Goal: Check status: Check status

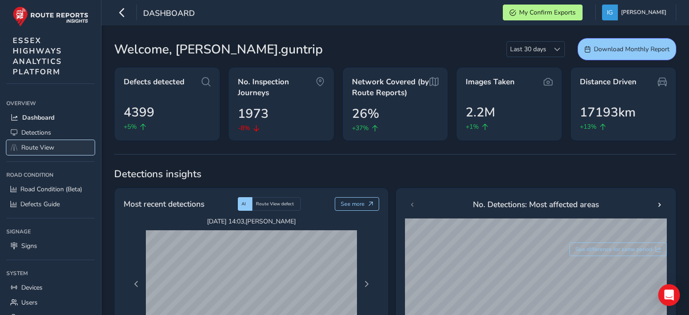
click at [30, 148] on span "Route View" at bounding box center [37, 147] width 33 height 9
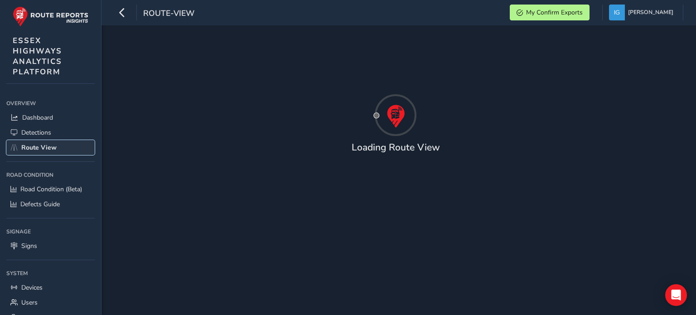
type input "[DATE] - [DATE]"
type input "00:00"
type input "23:59"
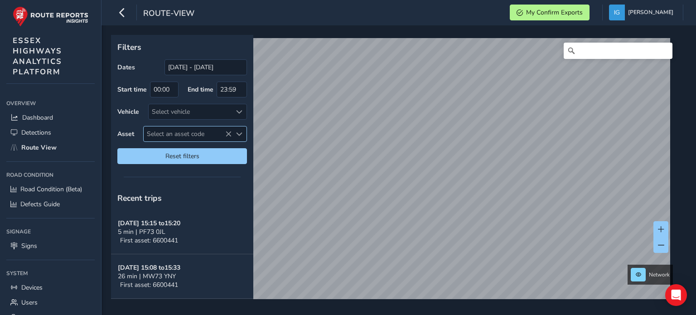
drag, startPoint x: 200, startPoint y: 135, endPoint x: 181, endPoint y: 136, distance: 19.1
click at [181, 136] on span "Select an asset code" at bounding box center [188, 133] width 88 height 15
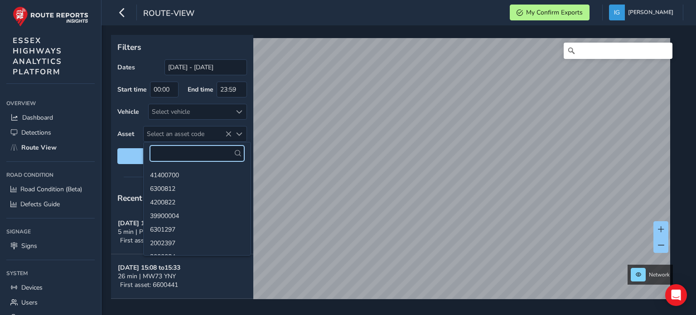
paste input "39901517"
type input "39901517"
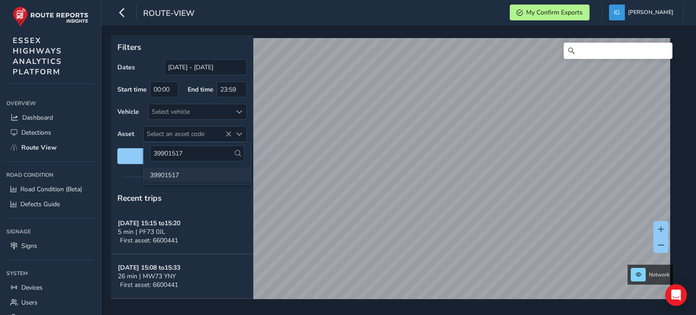
click at [166, 173] on li "39901517" at bounding box center [197, 175] width 107 height 14
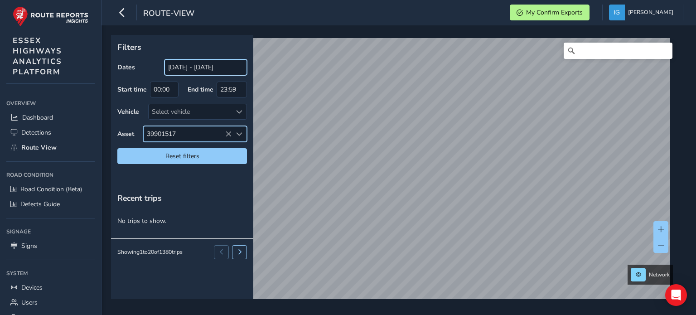
click at [207, 72] on input "[DATE] - [DATE]" at bounding box center [205, 67] width 82 height 16
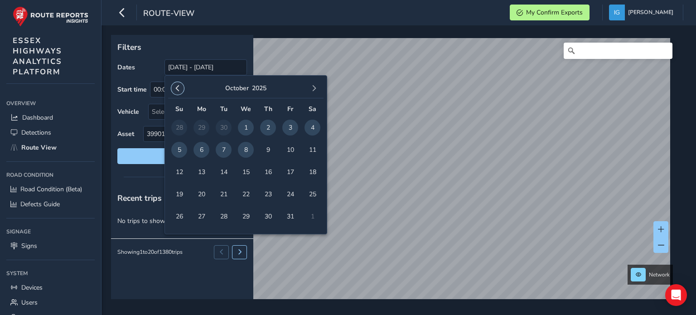
click at [178, 87] on span "button" at bounding box center [177, 88] width 6 height 6
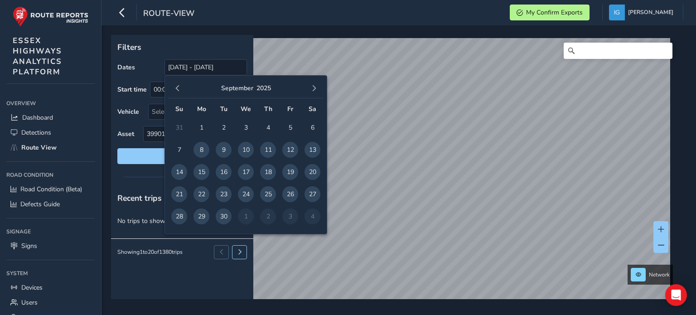
click at [178, 87] on span "button" at bounding box center [177, 88] width 6 height 6
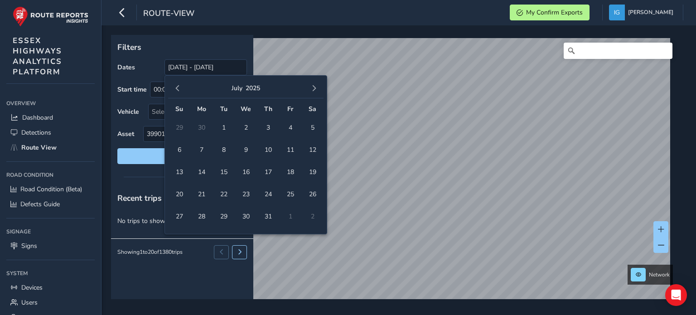
click at [178, 87] on span "button" at bounding box center [177, 88] width 6 height 6
click at [176, 148] on span "6" at bounding box center [179, 150] width 16 height 16
click at [313, 88] on span "button" at bounding box center [314, 88] width 6 height 6
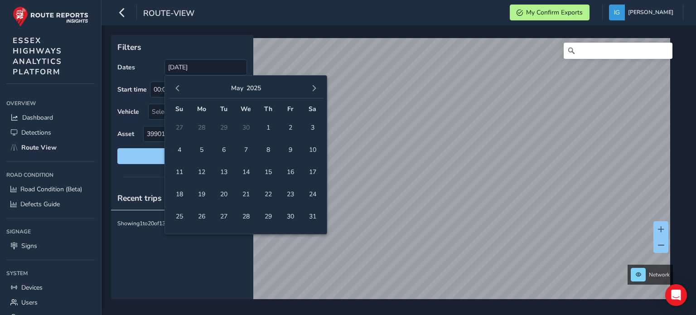
click at [313, 88] on span "button" at bounding box center [314, 88] width 6 height 6
click at [219, 148] on span "7" at bounding box center [224, 150] width 16 height 16
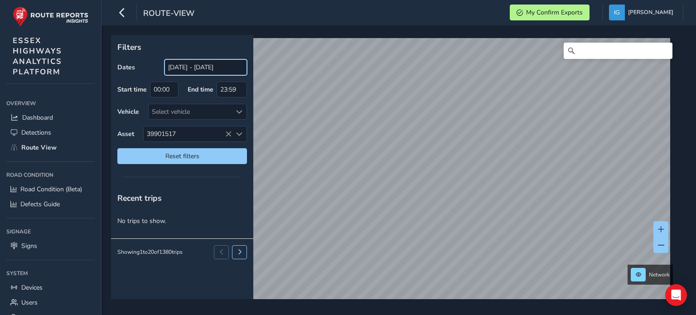
click at [200, 68] on input "[DATE] - [DATE]" at bounding box center [205, 67] width 82 height 16
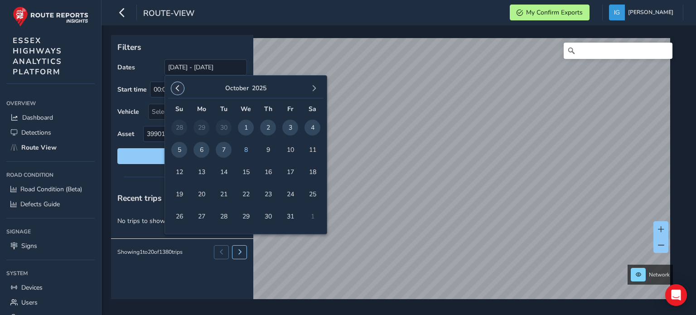
click at [178, 85] on button "button" at bounding box center [177, 88] width 13 height 13
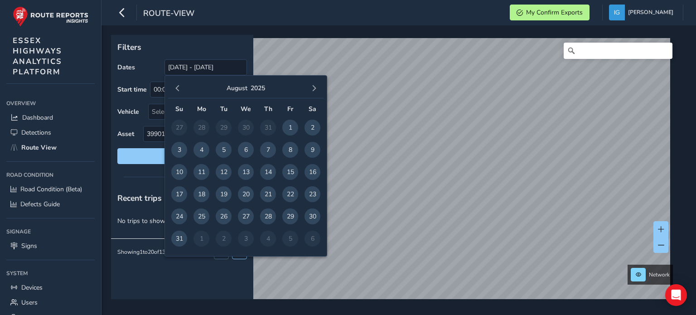
click at [178, 85] on button "button" at bounding box center [177, 88] width 13 height 13
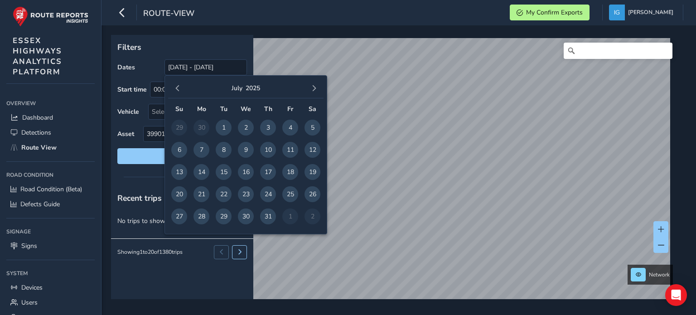
click at [178, 85] on button "button" at bounding box center [177, 88] width 13 height 13
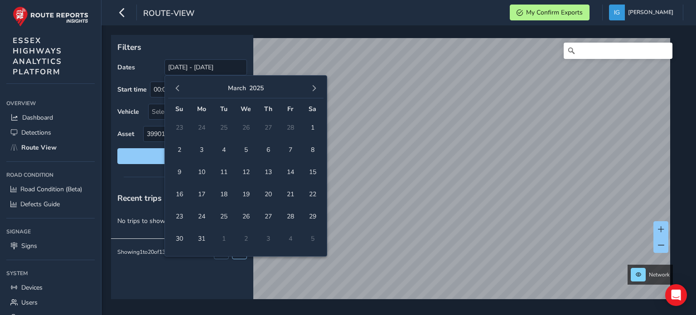
click at [178, 85] on button "button" at bounding box center [177, 88] width 13 height 13
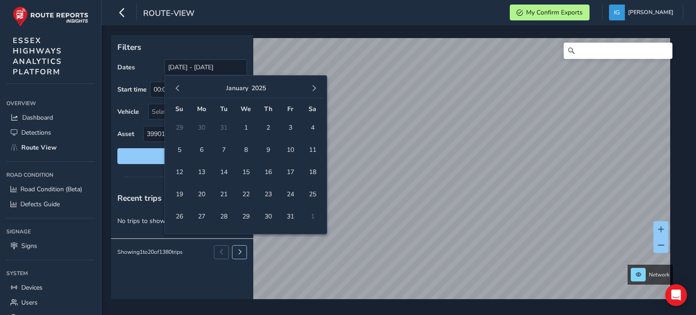
click at [178, 85] on button "button" at bounding box center [177, 88] width 13 height 13
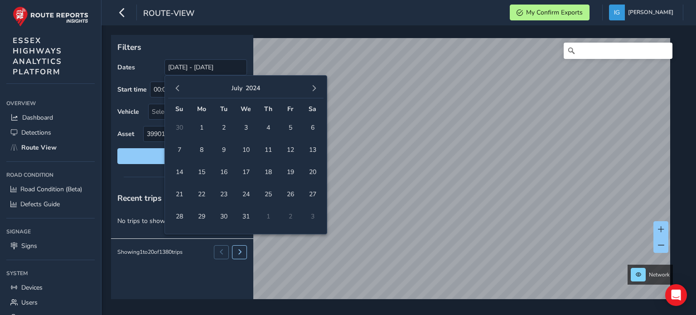
click at [270, 217] on td "1" at bounding box center [268, 216] width 22 height 22
click at [266, 216] on td "1" at bounding box center [268, 216] width 22 height 22
click at [314, 93] on button "button" at bounding box center [314, 88] width 13 height 13
click at [246, 173] on span "14" at bounding box center [246, 172] width 16 height 16
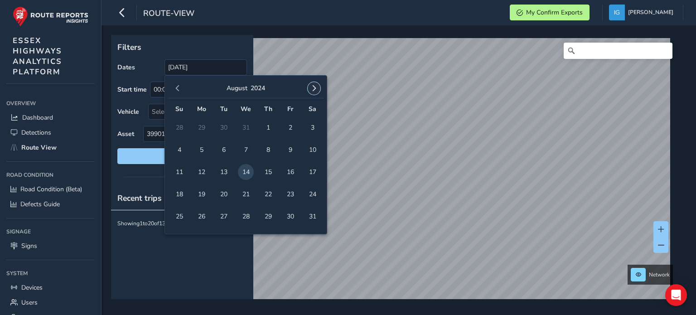
click at [314, 89] on span "button" at bounding box center [314, 88] width 6 height 6
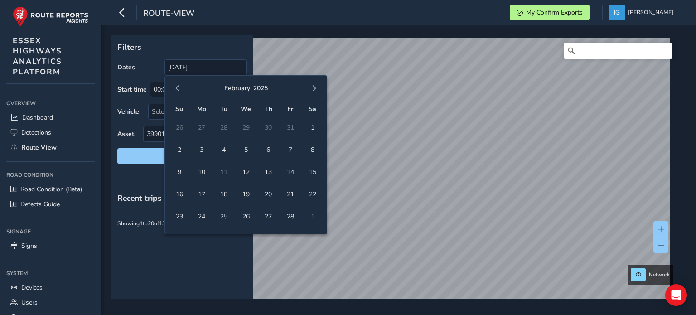
click at [314, 89] on span "button" at bounding box center [314, 88] width 6 height 6
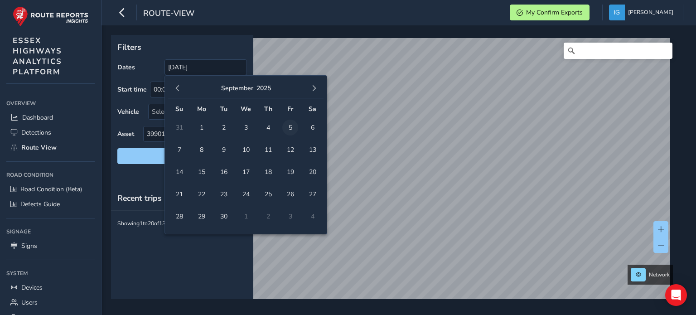
click at [290, 130] on span "5" at bounding box center [290, 128] width 16 height 16
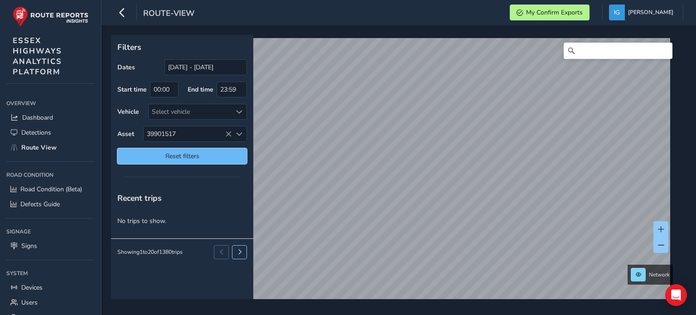
click at [222, 153] on span "Reset filters" at bounding box center [182, 156] width 116 height 9
type input "[DATE] - [DATE]"
